Goal: Task Accomplishment & Management: Use online tool/utility

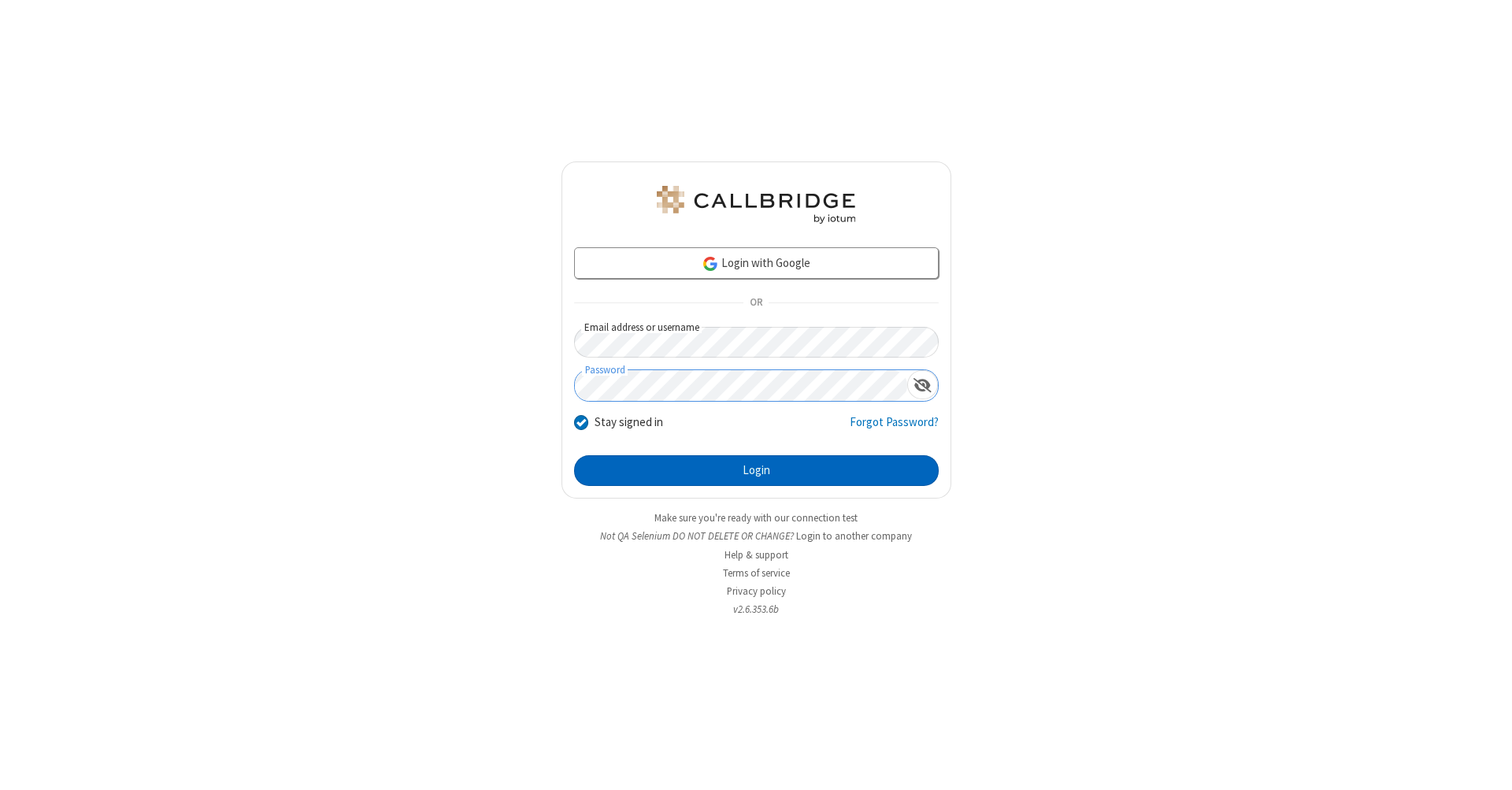
click at [756, 471] on button "Login" at bounding box center [756, 471] width 365 height 32
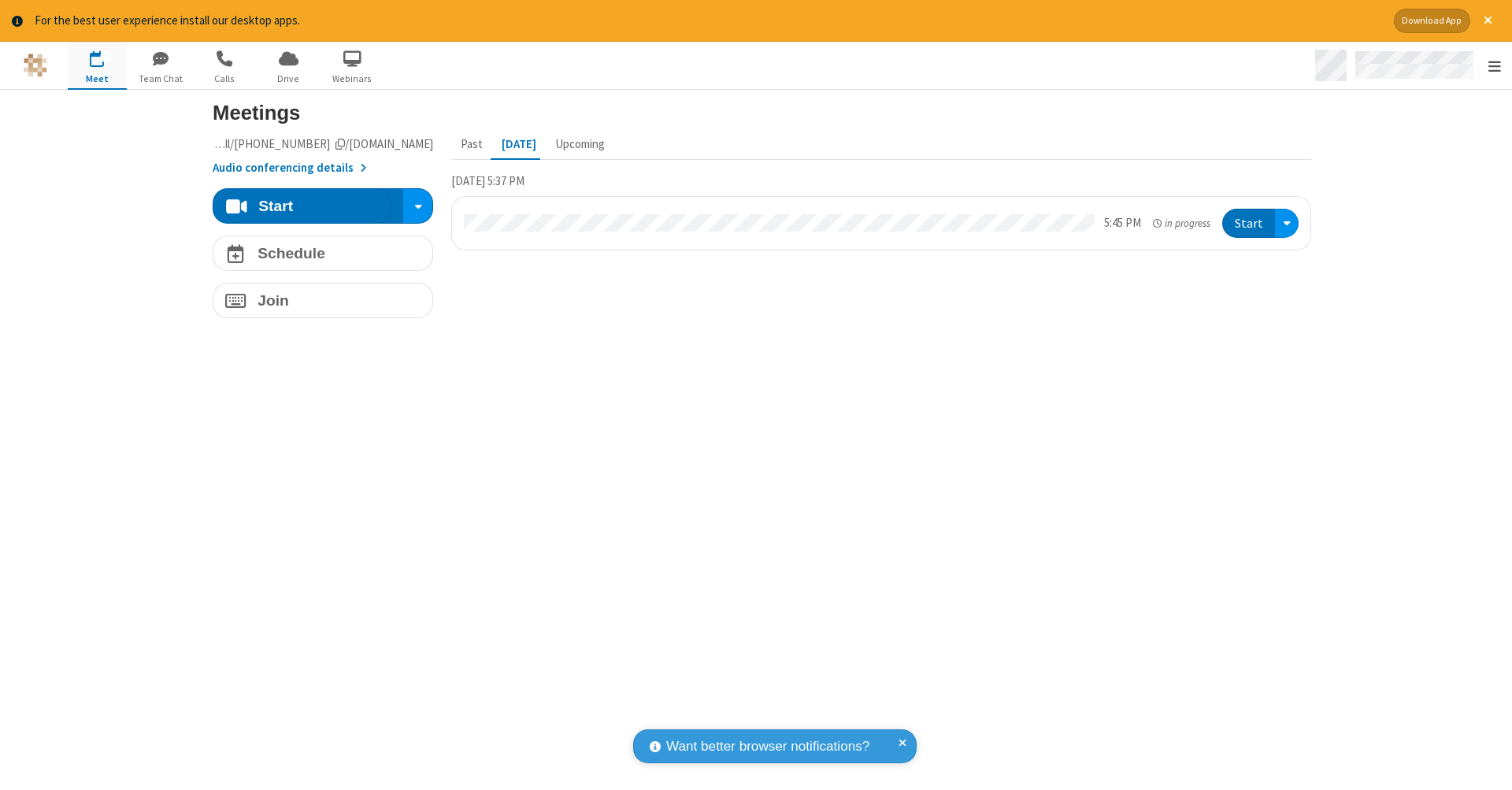
click at [1494, 66] on span "Open menu" at bounding box center [1495, 66] width 13 height 15
click at [288, 78] on span "Drive" at bounding box center [288, 79] width 59 height 15
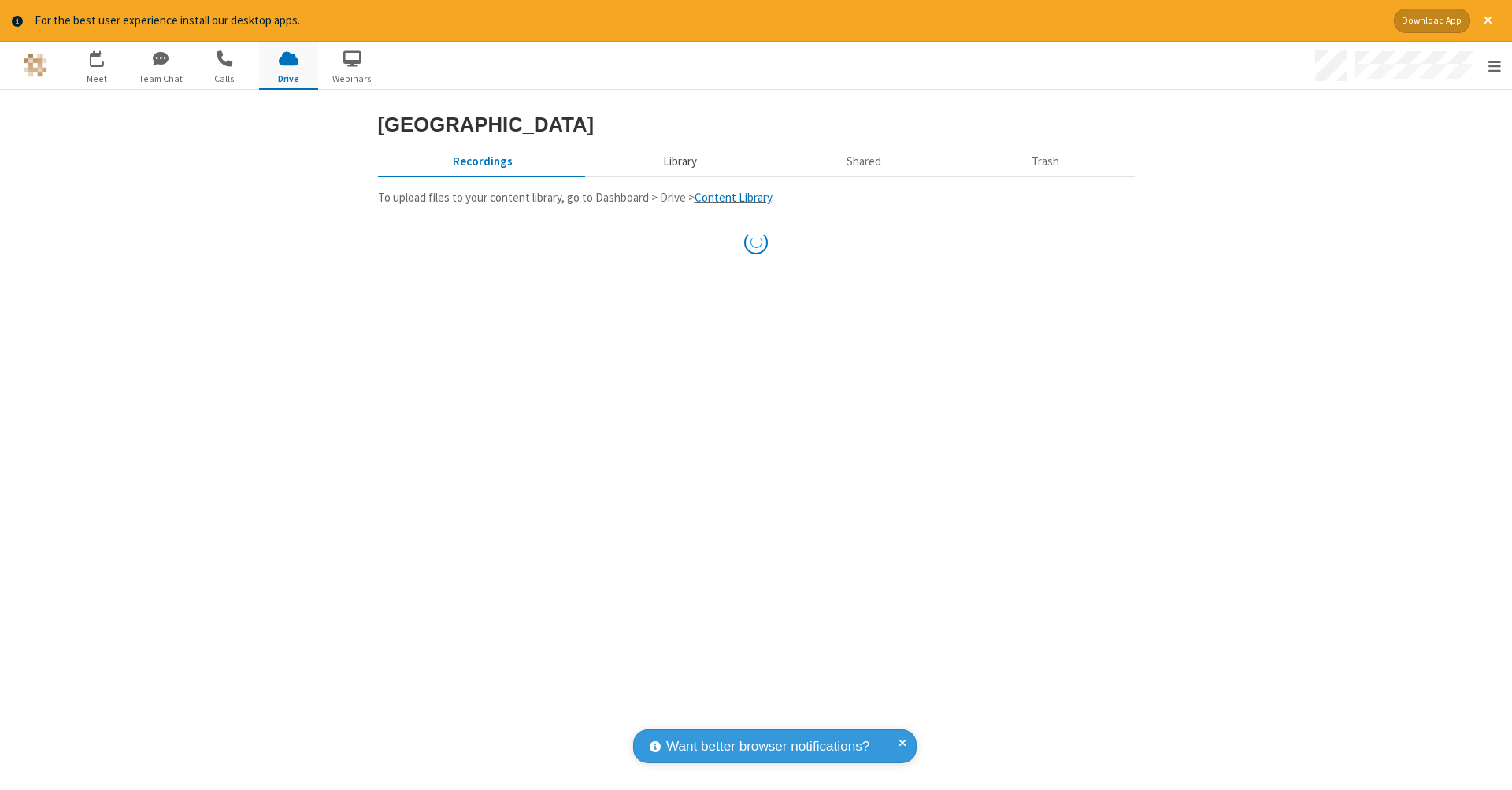
click at [672, 178] on button "Library" at bounding box center [680, 162] width 184 height 30
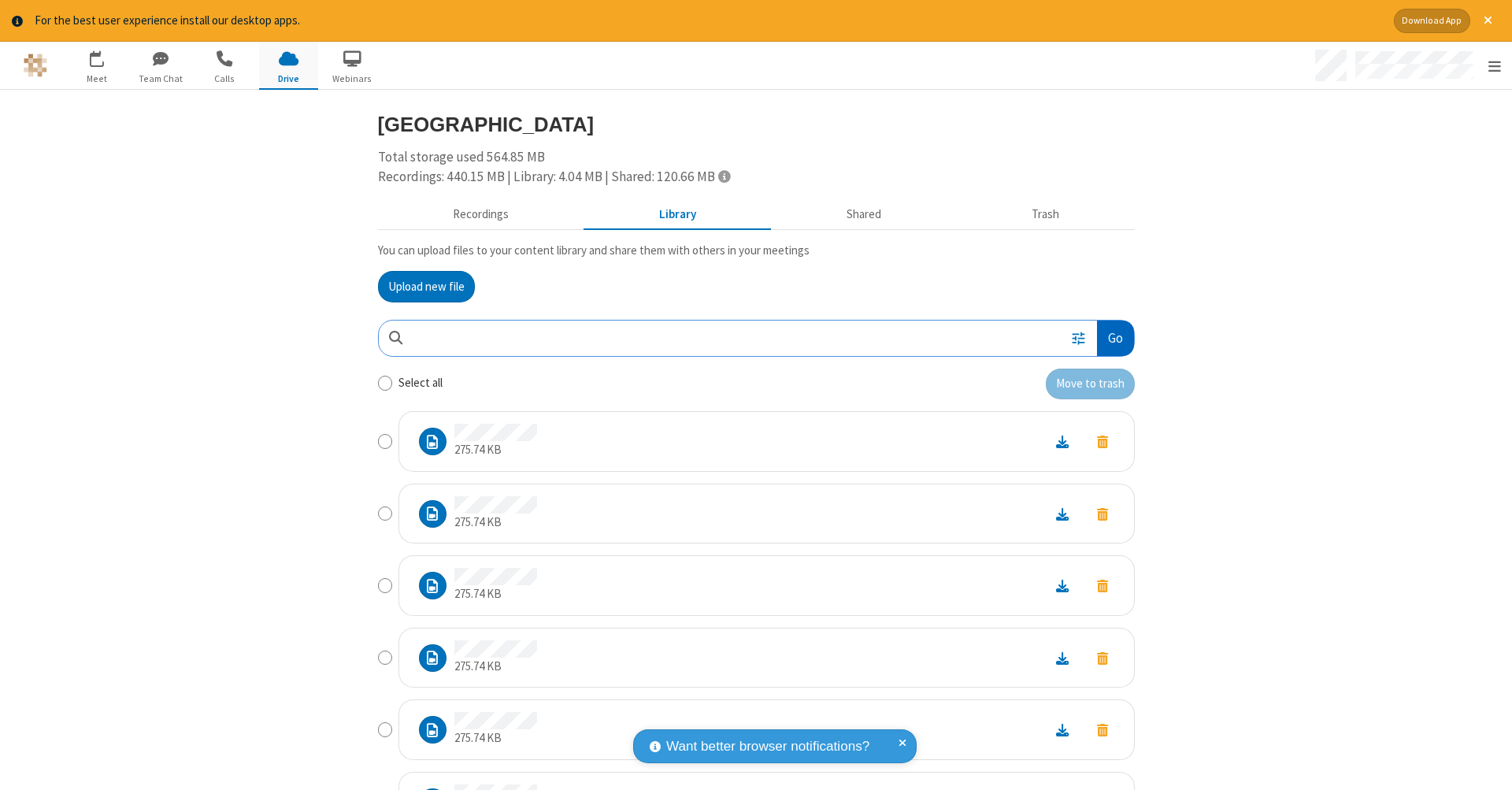
click at [1109, 335] on button "Go" at bounding box center [1116, 338] width 36 height 35
click at [420, 284] on button "Upload new file" at bounding box center [426, 286] width 97 height 32
